Goal: Go to known website: Access a specific website the user already knows

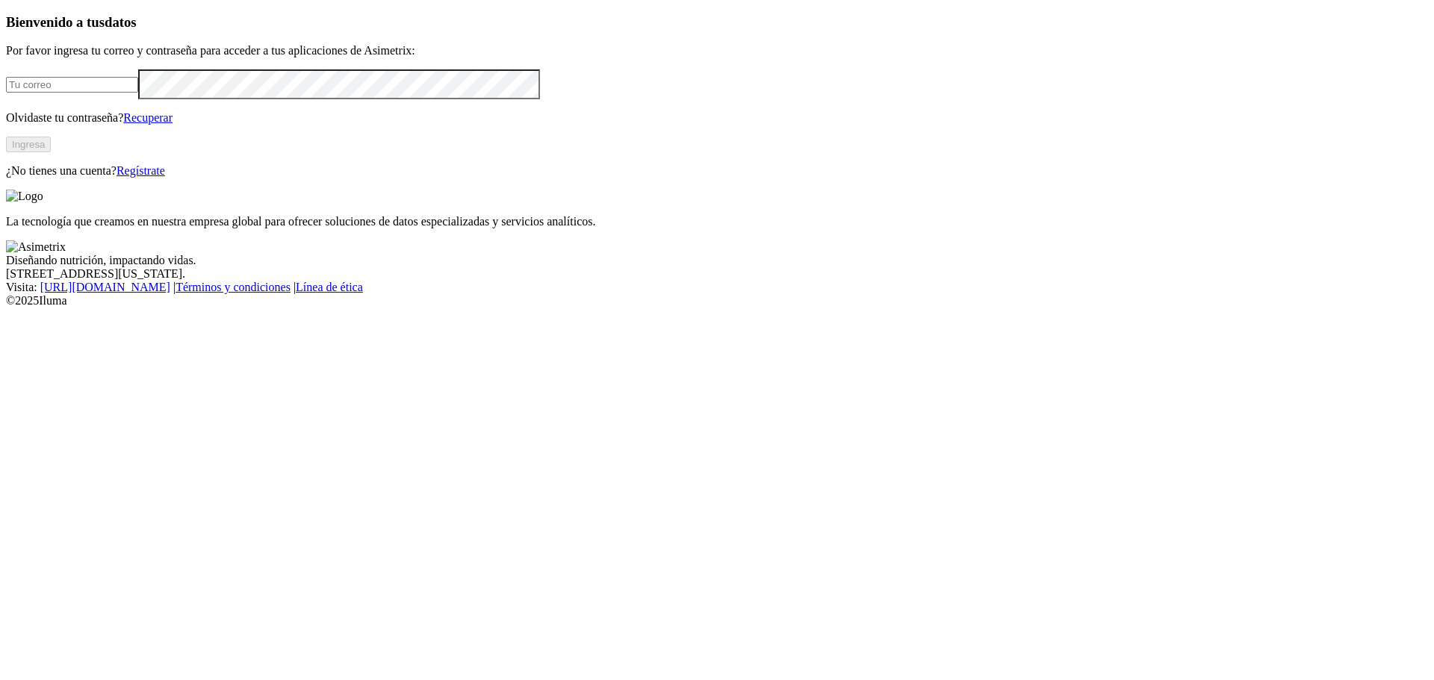
type input "[EMAIL_ADDRESS][DOMAIN_NAME]"
click at [51, 152] on button "Ingresa" at bounding box center [28, 145] width 45 height 16
